Goal: Information Seeking & Learning: Compare options

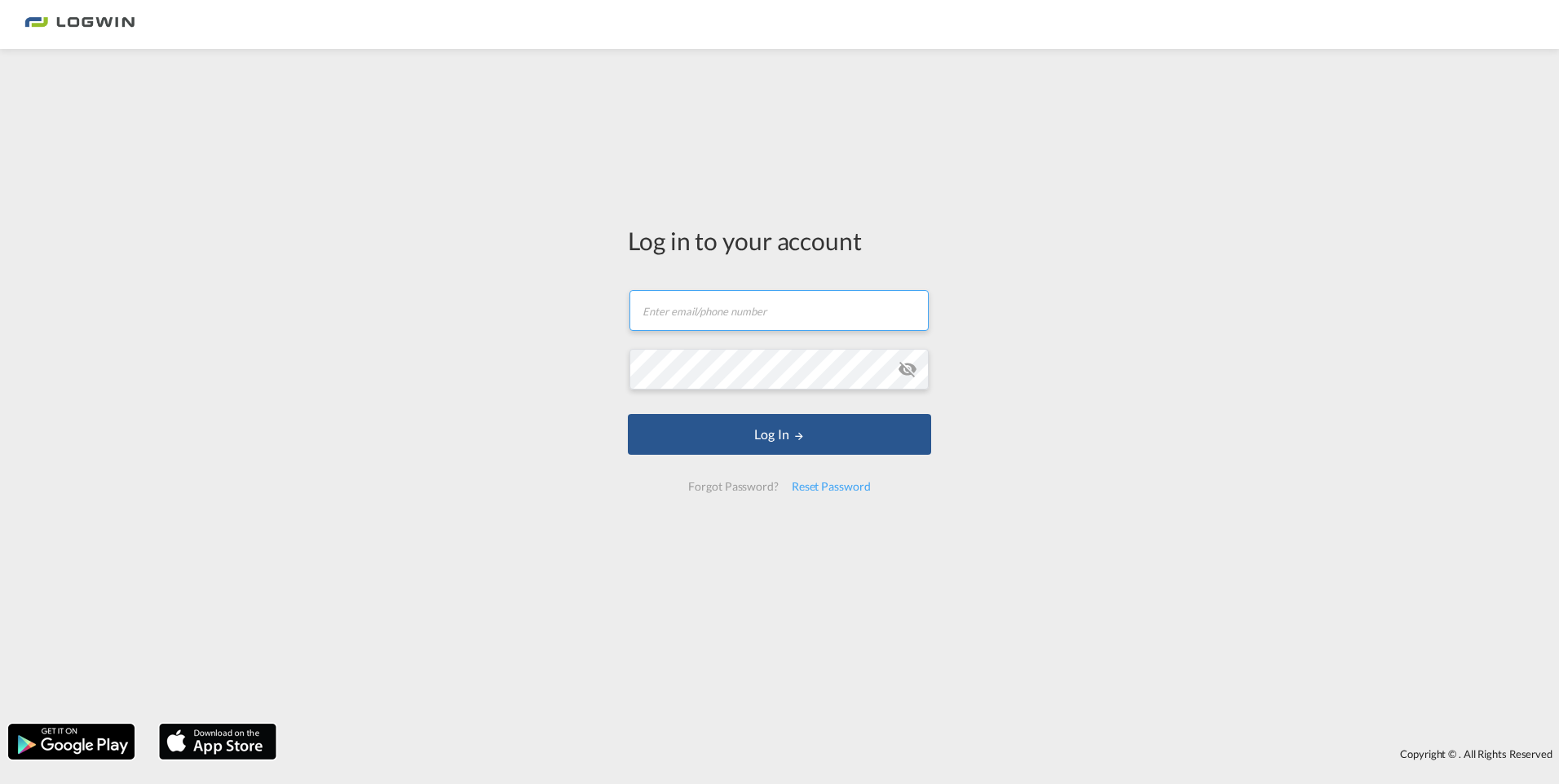
click at [703, 330] on input "text" at bounding box center [779, 310] width 299 height 41
drag, startPoint x: 873, startPoint y: 308, endPoint x: 625, endPoint y: 302, distance: 248.1
click at [625, 302] on div "Log in to your account [PERSON_NAME][EMAIL_ADDRESS][DOMAIN_NAME] Log In Forgot …" at bounding box center [780, 365] width 328 height 616
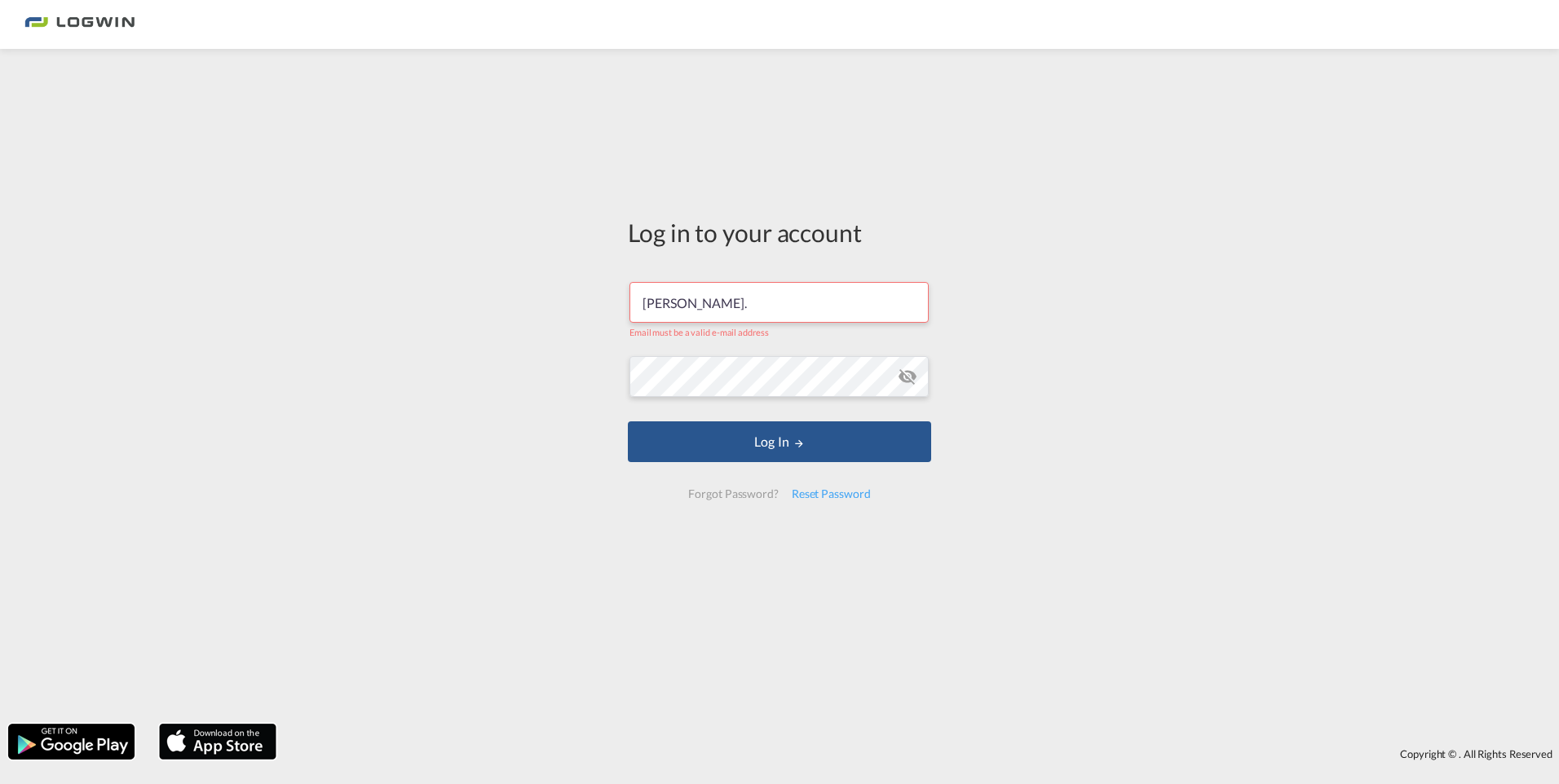
type input "[PERSON_NAME][EMAIL_ADDRESS][DOMAIN_NAME]"
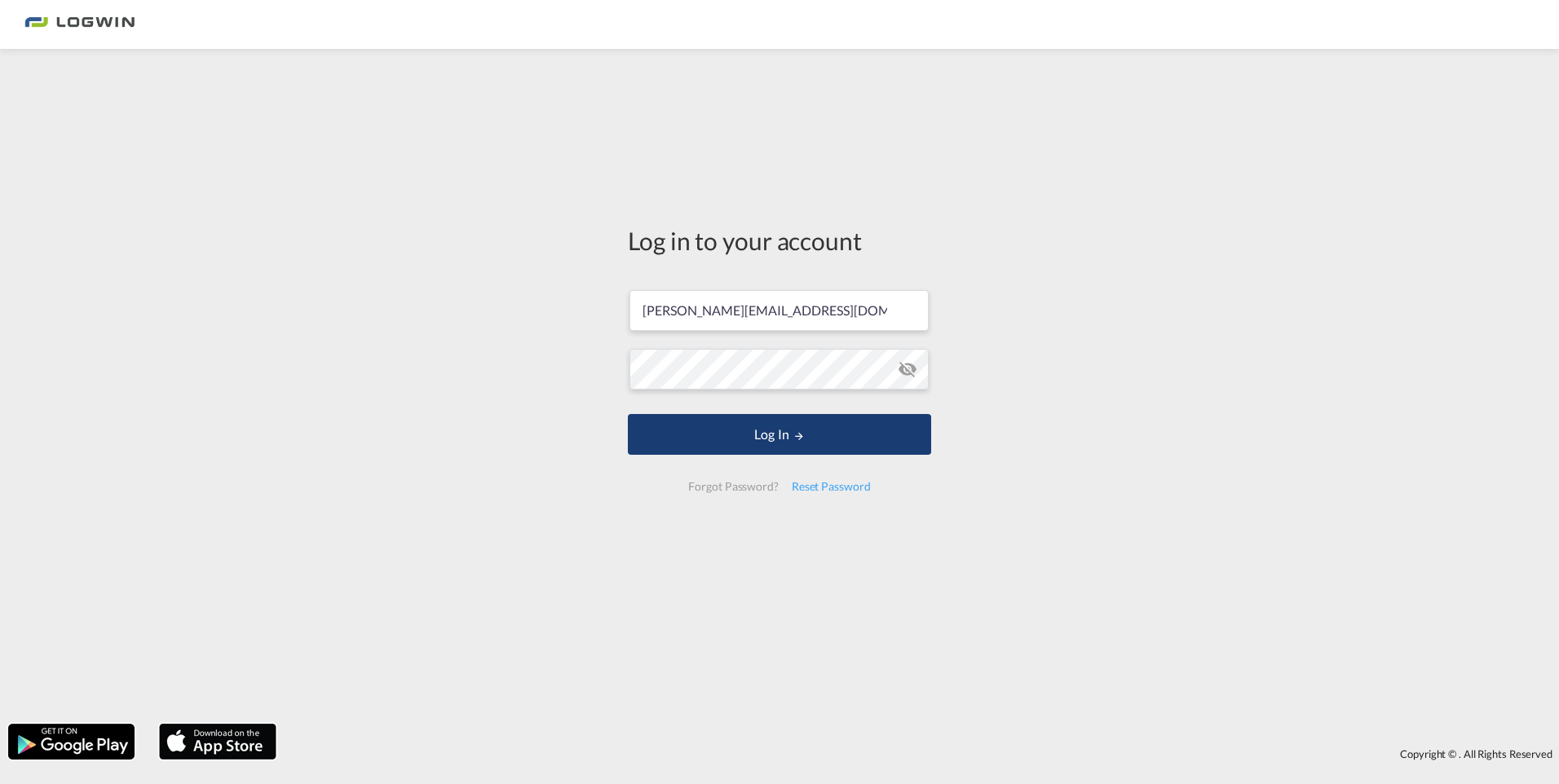
click at [747, 436] on button "Log In" at bounding box center [779, 434] width 303 height 41
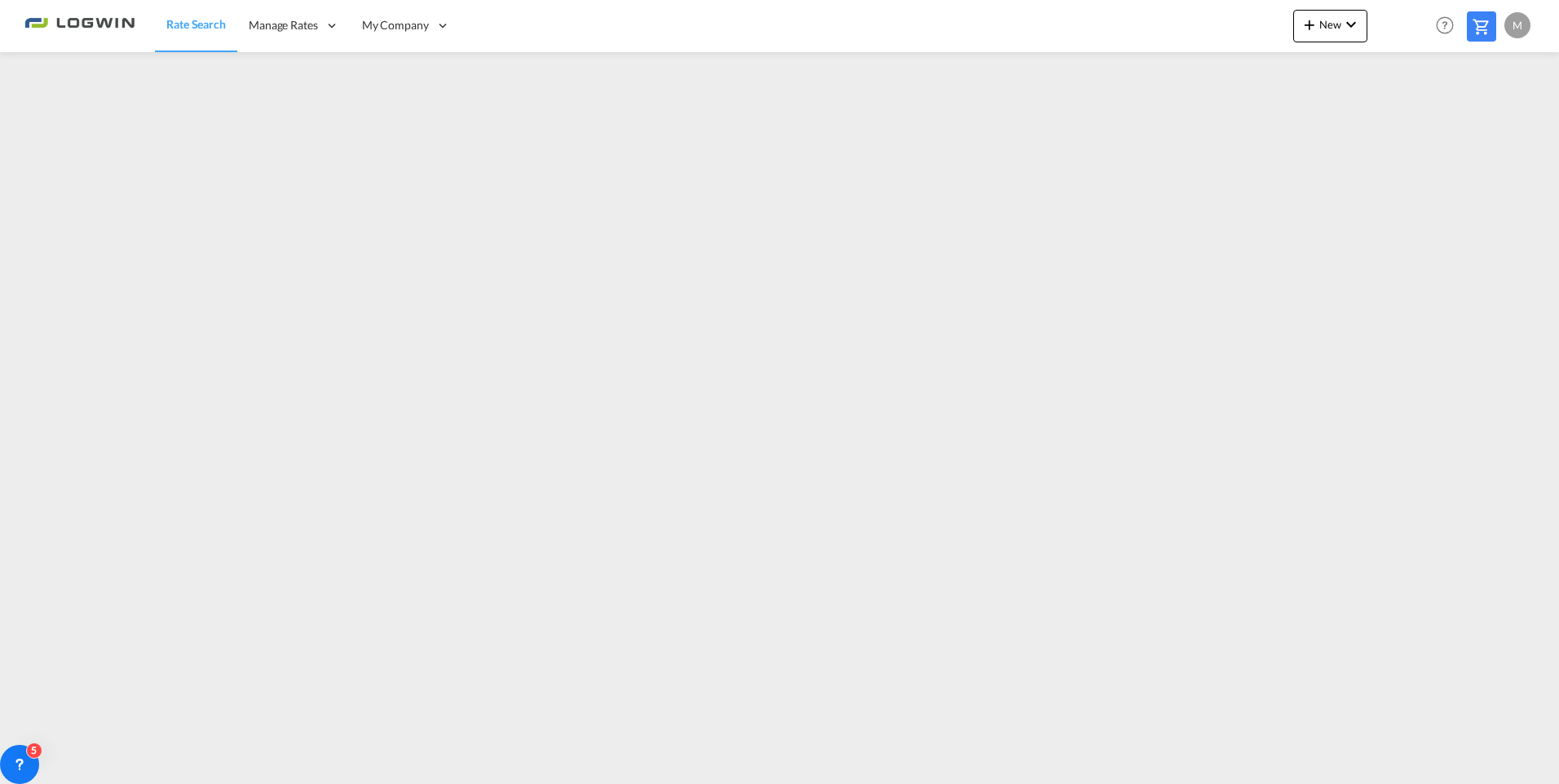
click at [207, 28] on span "Rate Search" at bounding box center [196, 24] width 60 height 14
click at [1519, 21] on div "M" at bounding box center [1517, 25] width 26 height 26
click at [1477, 125] on button "Logout" at bounding box center [1498, 124] width 106 height 33
